Goal: Information Seeking & Learning: Learn about a topic

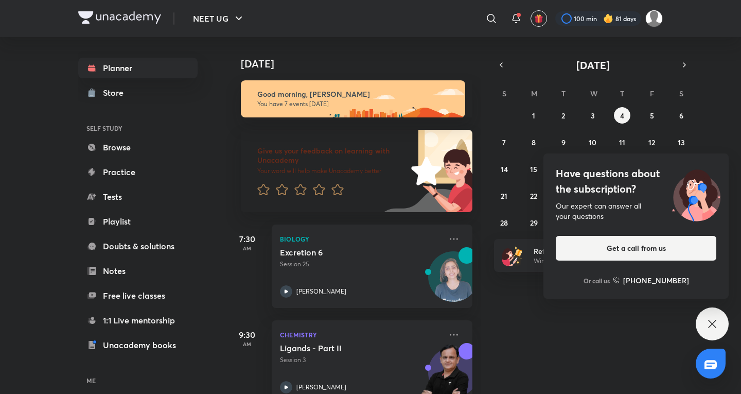
scroll to position [343, 0]
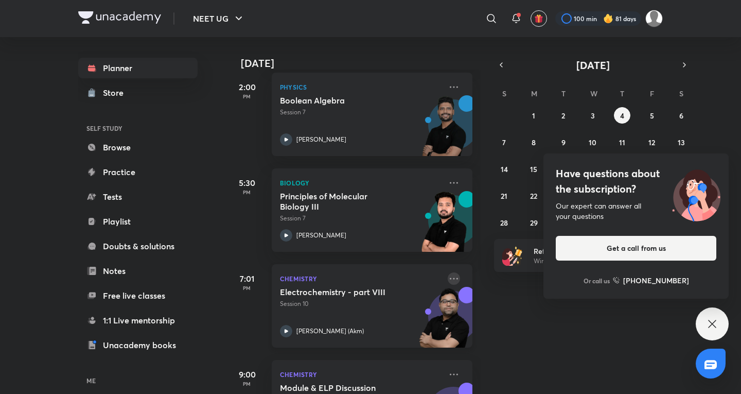
click at [448, 277] on icon at bounding box center [454, 278] width 12 height 12
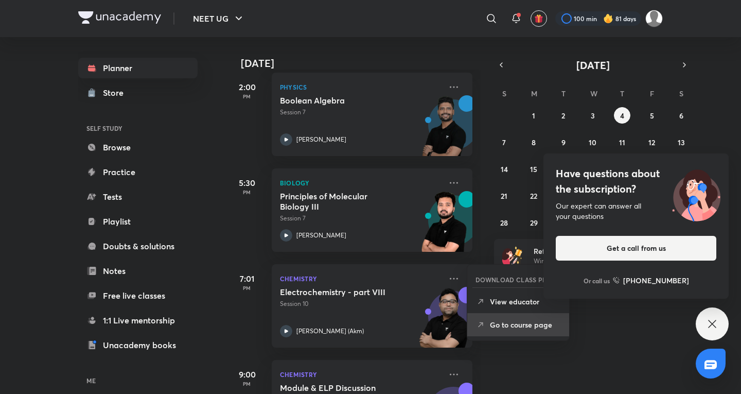
click at [507, 331] on li "Go to course page" at bounding box center [518, 324] width 102 height 23
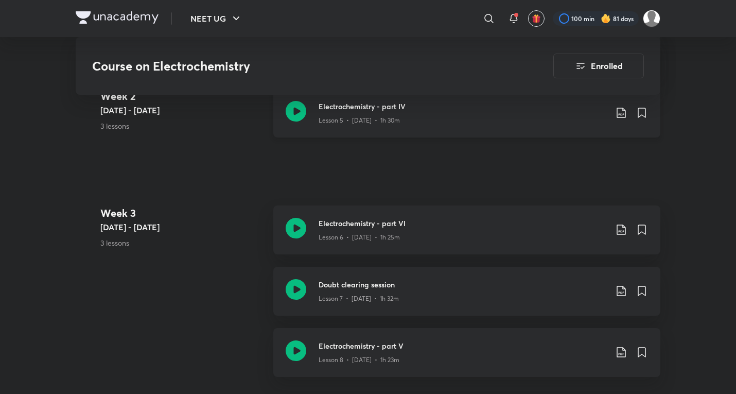
scroll to position [1019, 0]
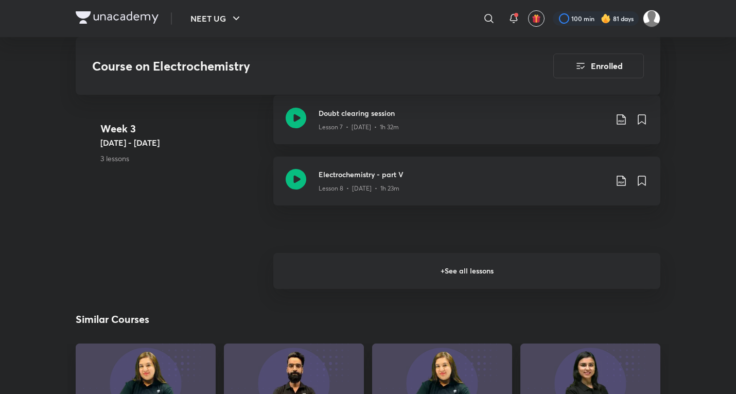
click at [378, 253] on h6 "+ See all lessons" at bounding box center [466, 271] width 387 height 36
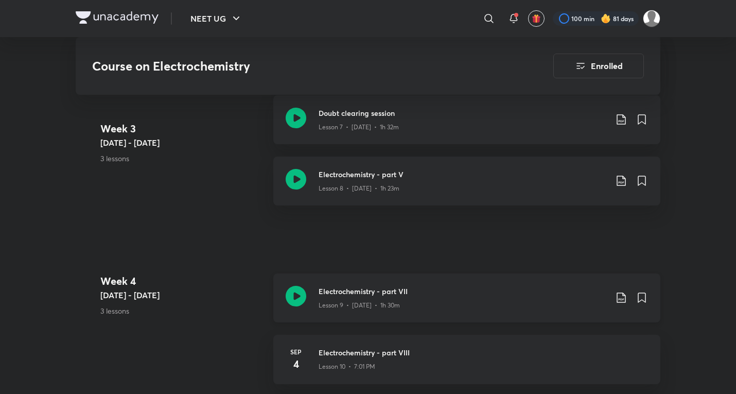
click at [432, 297] on div "Lesson 9 • [DATE] • 1h 30m" at bounding box center [463, 302] width 288 height 13
click at [346, 182] on div "Electrochemistry - part V Lesson 8 • [DATE] • 1h 23m" at bounding box center [466, 180] width 387 height 49
click at [344, 298] on div "Electrochemistry - part VII Lesson 9 • [DATE] • 1h 30m" at bounding box center [466, 297] width 387 height 49
